Goal: Obtain resource: Obtain resource

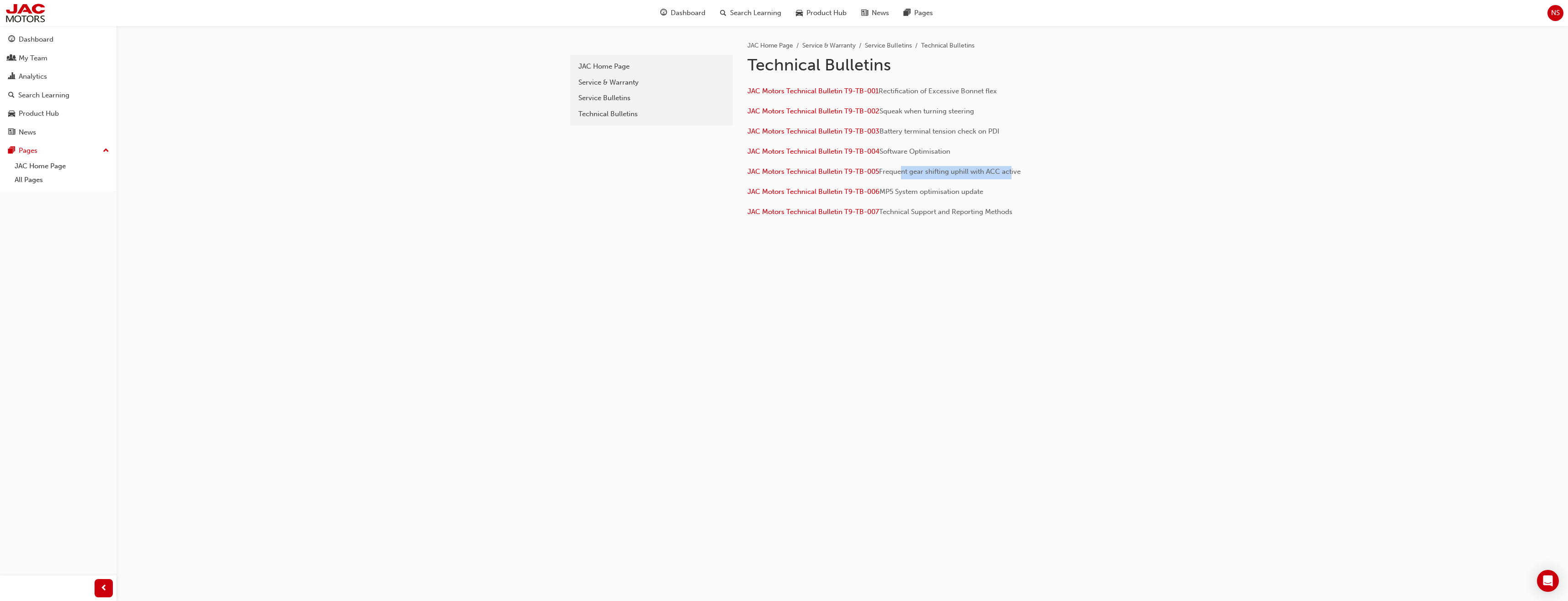
drag, startPoint x: 898, startPoint y: 172, endPoint x: 1010, endPoint y: 172, distance: 112.0
click at [1010, 172] on span "Frequent gear shifting uphill with ACC active" at bounding box center [949, 171] width 141 height 8
click at [862, 169] on span "JAC Motors Technical Bulletin T9-TB-005" at bounding box center [813, 171] width 132 height 8
click at [866, 189] on span "JAC Motors Technical Bulletin T9-TB-006" at bounding box center [813, 191] width 132 height 8
click at [609, 101] on div "Service Bulletins" at bounding box center [651, 98] width 146 height 10
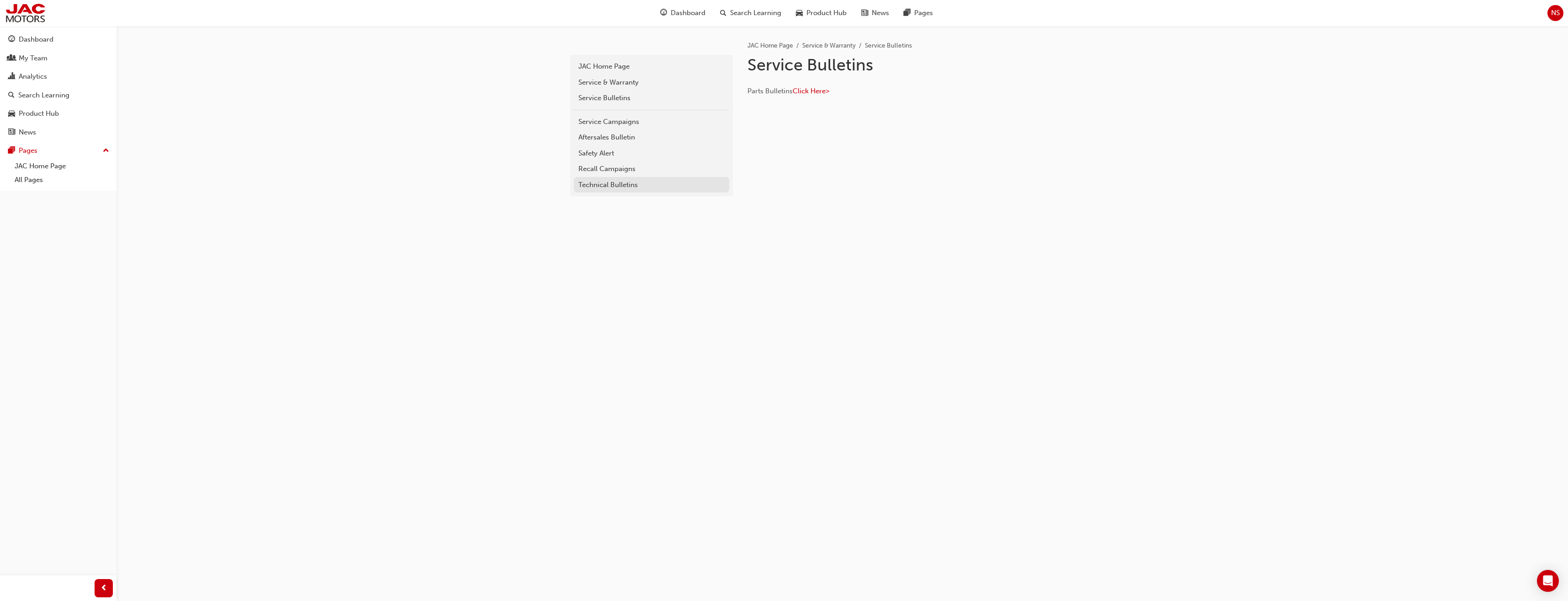
click at [612, 187] on div "Technical Bulletins" at bounding box center [651, 185] width 146 height 10
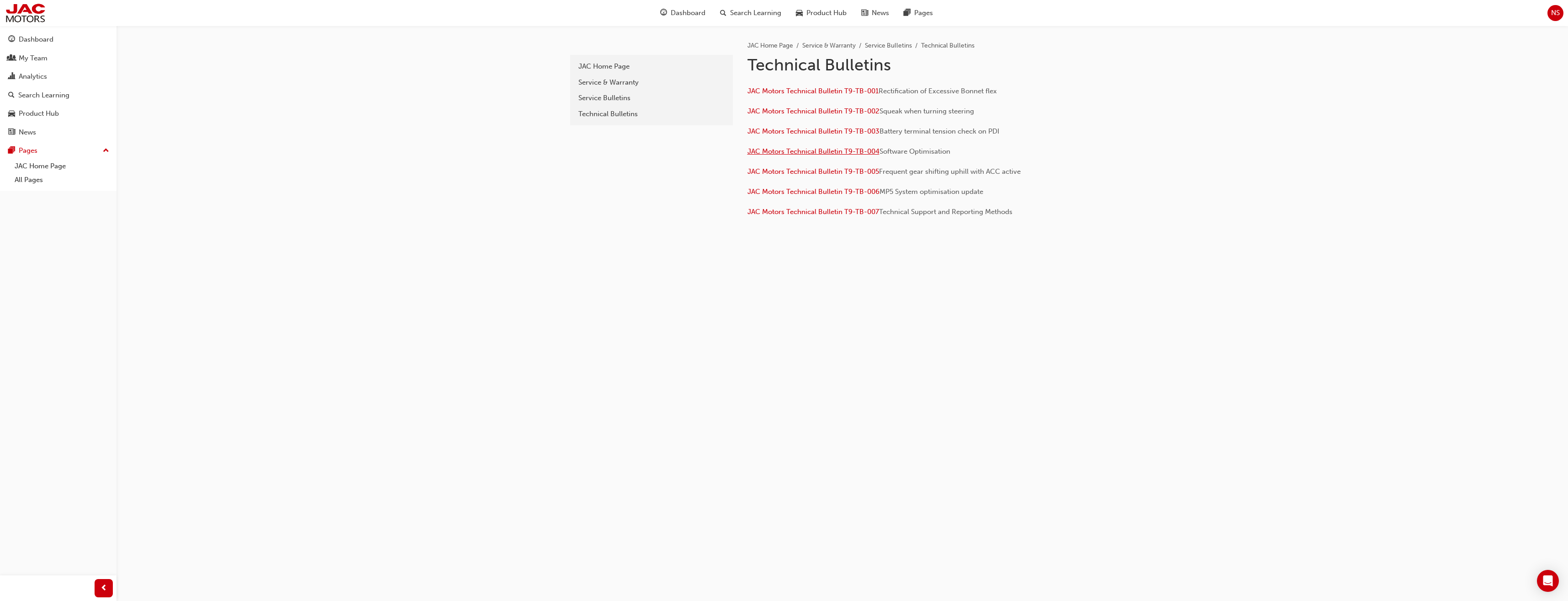
click at [818, 152] on span "JAC Motors Technical Bulletin T9-TB-004" at bounding box center [813, 151] width 132 height 8
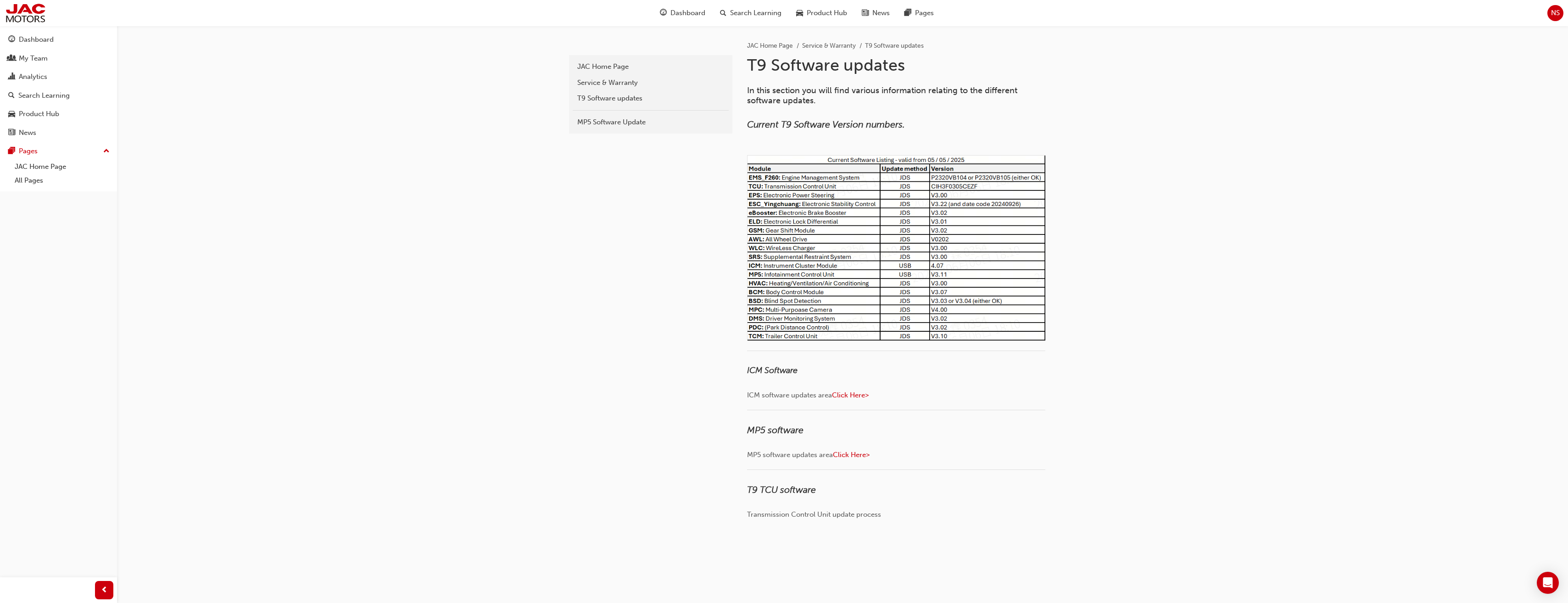
click at [920, 243] on img at bounding box center [897, 248] width 298 height 185
